Goal: Information Seeking & Learning: Learn about a topic

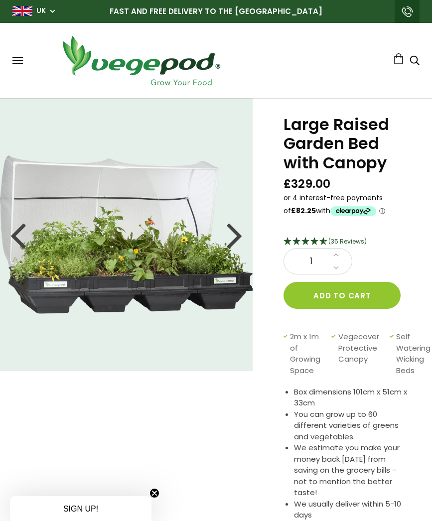
click at [236, 234] on div at bounding box center [235, 234] width 16 height 45
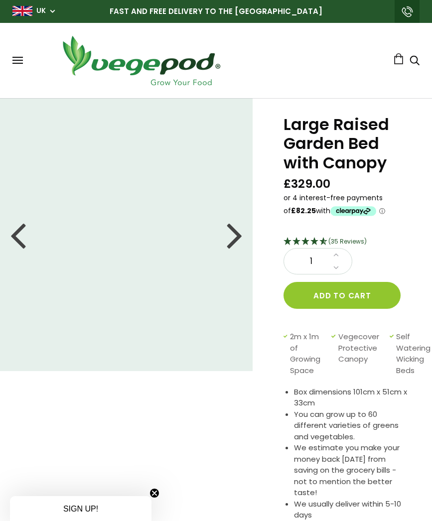
click at [232, 230] on div at bounding box center [235, 234] width 16 height 45
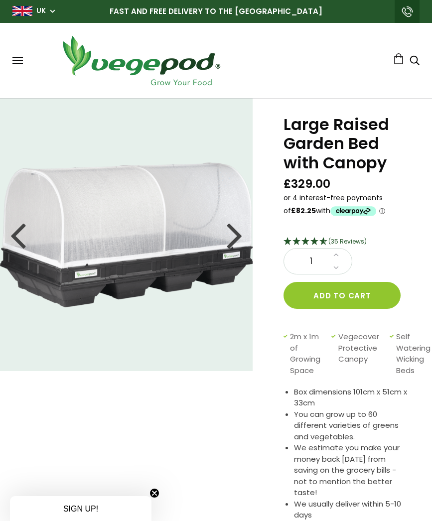
click at [228, 240] on div at bounding box center [235, 234] width 16 height 45
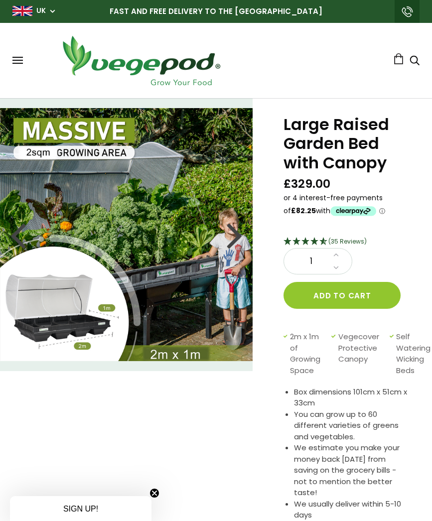
click at [232, 244] on div at bounding box center [235, 234] width 16 height 45
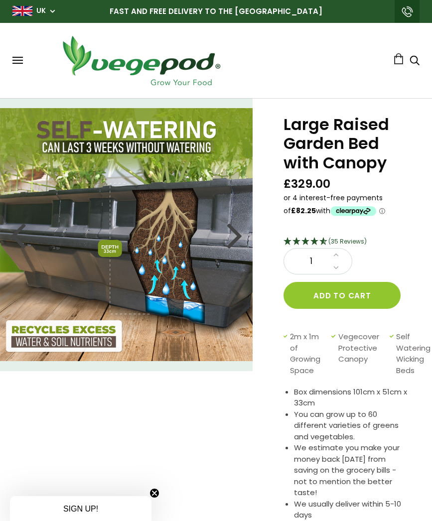
click at [235, 233] on div at bounding box center [235, 234] width 16 height 45
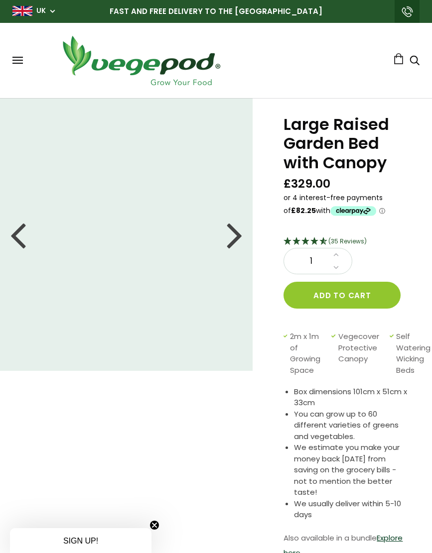
click at [17, 54] on div "Shop Vegepod Bundles Vegepods Stands & Trolleys Kitchen Garden Accessories & Ot…" at bounding box center [215, 60] width 407 height 55
click at [17, 62] on button at bounding box center [17, 60] width 10 height 7
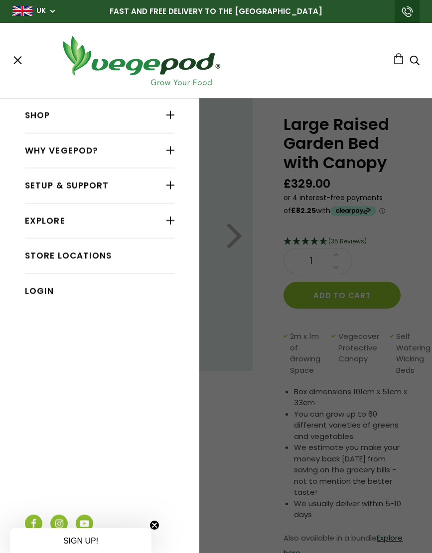
click at [168, 117] on div at bounding box center [170, 115] width 8 height 13
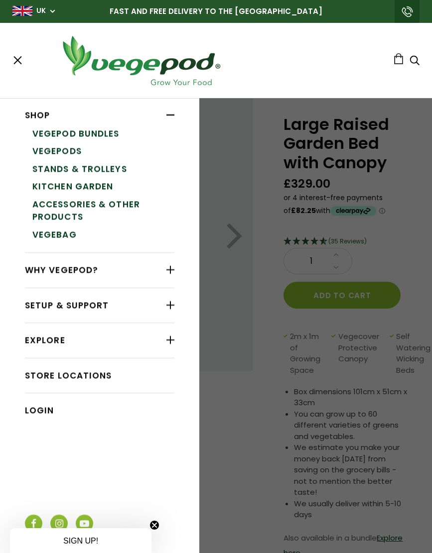
click at [92, 133] on link "Vegepod Bundles" at bounding box center [103, 134] width 142 height 18
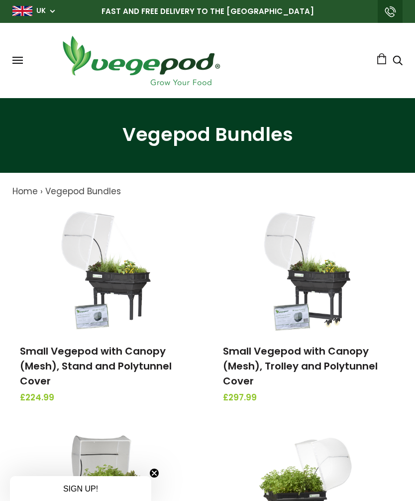
click at [17, 60] on span at bounding box center [17, 60] width 10 height 1
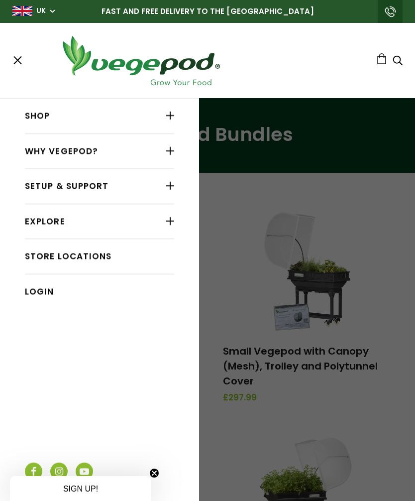
click at [81, 151] on link "Why Vegepod?" at bounding box center [99, 151] width 149 height 19
click at [174, 152] on div at bounding box center [170, 150] width 8 height 13
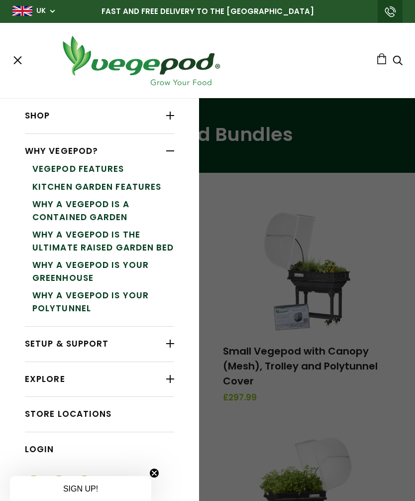
click at [80, 306] on link "Why a Vegepod is your PolyTunnel" at bounding box center [103, 302] width 142 height 30
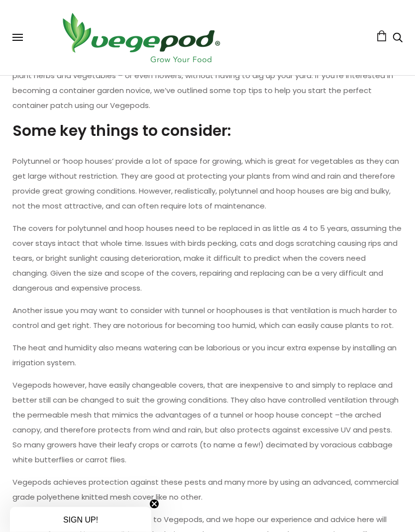
scroll to position [296, 0]
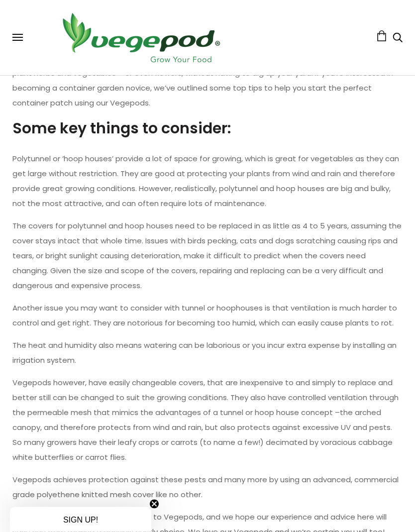
click at [20, 39] on button at bounding box center [17, 37] width 10 height 7
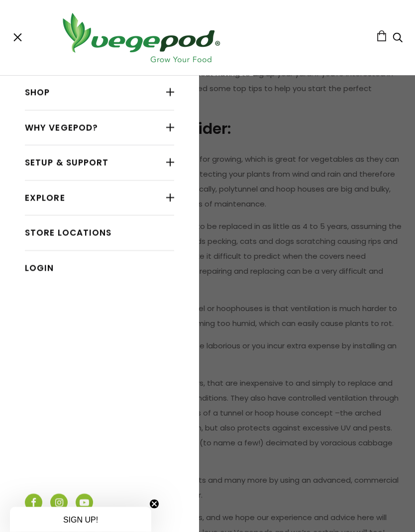
scroll to position [297, 0]
click at [166, 94] on div at bounding box center [170, 92] width 8 height 13
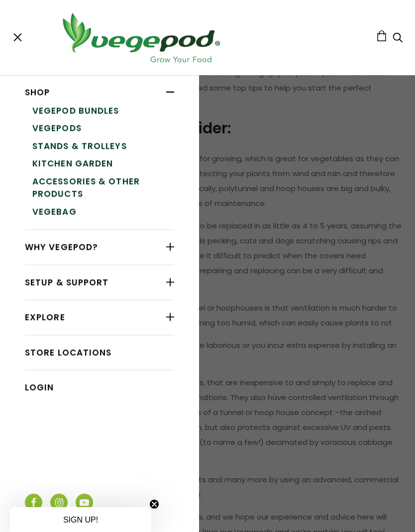
click at [71, 186] on link "Accessories & Other Products" at bounding box center [103, 188] width 142 height 30
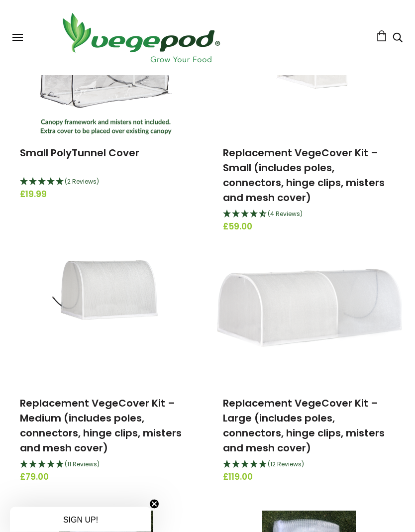
scroll to position [654, 0]
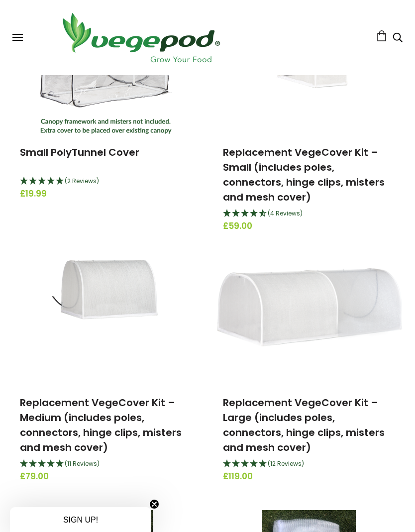
click at [347, 430] on link "Replacement VegeCover Kit – Large (includes poles, connectors, hinge clips, mis…" at bounding box center [304, 425] width 162 height 59
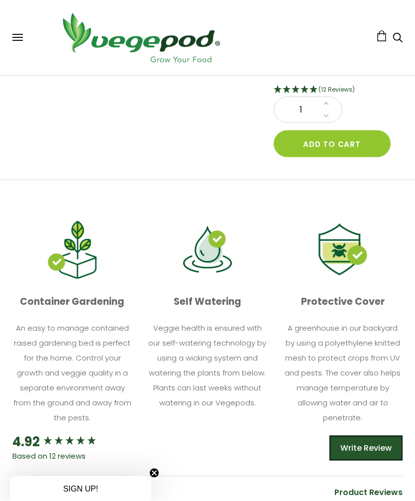
scroll to position [264, 0]
